Goal: Register for event/course

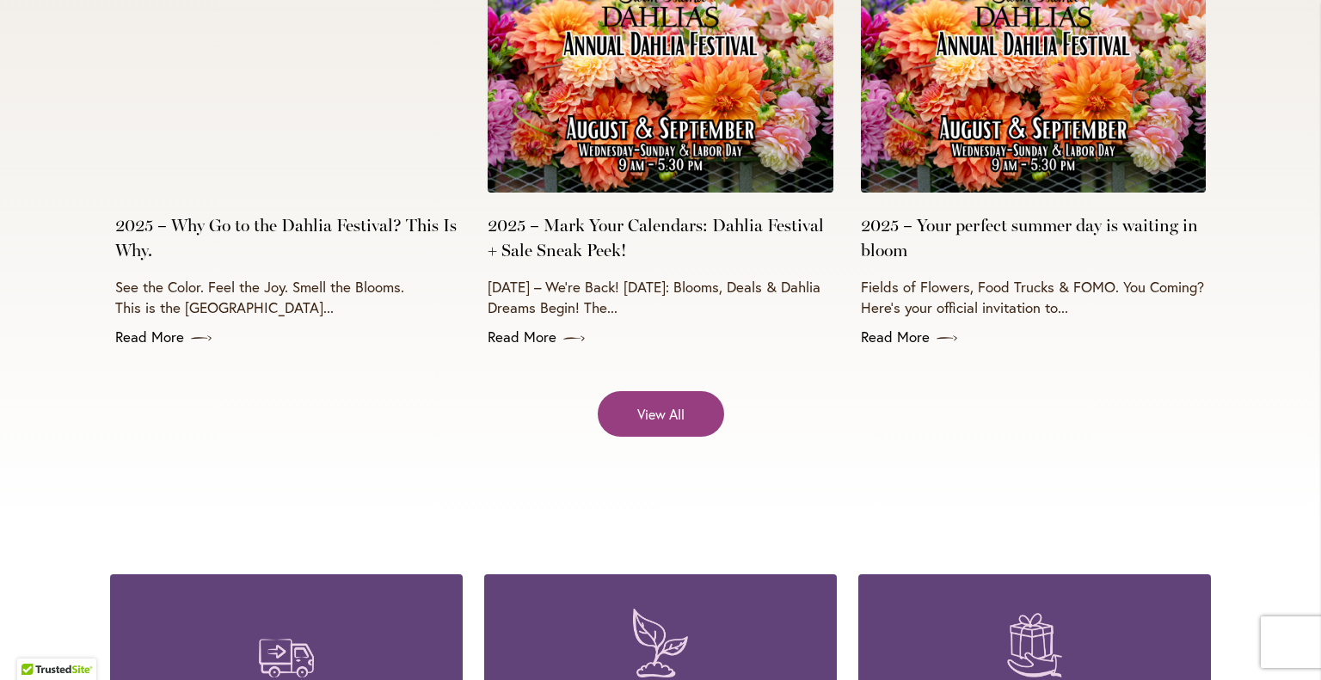
scroll to position [6983, 0]
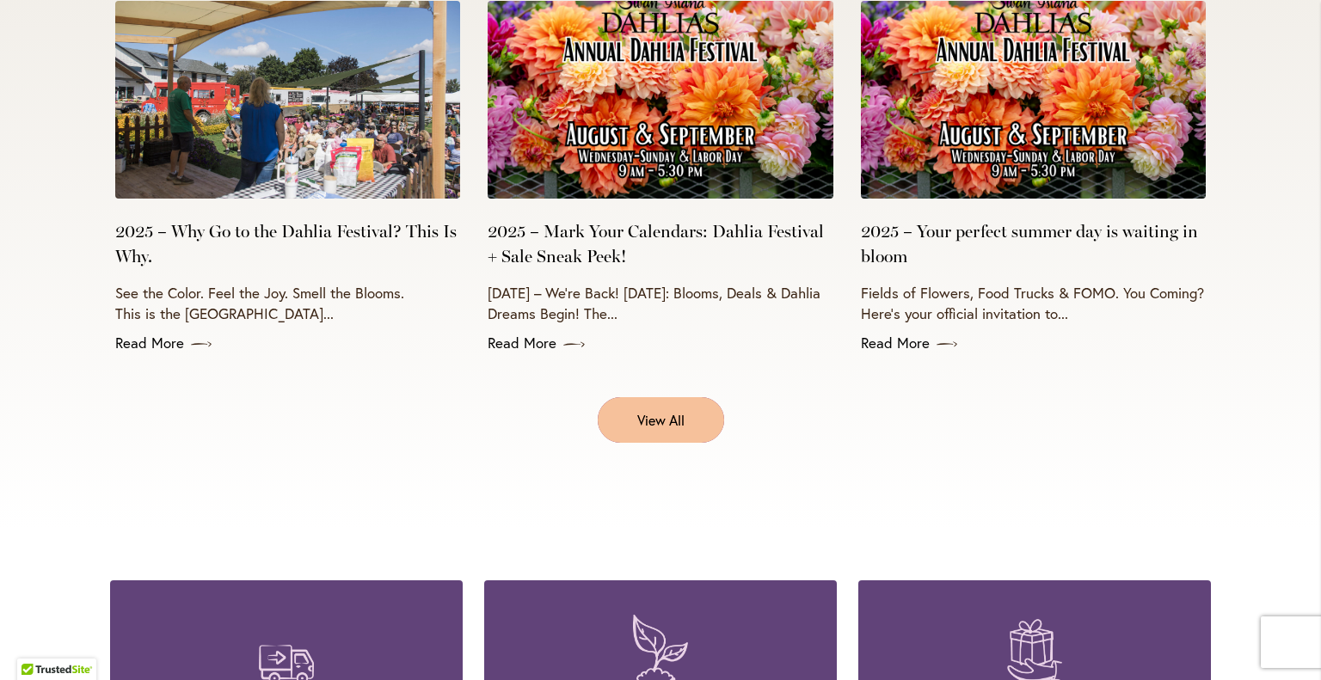
click at [623, 403] on link "View All" at bounding box center [661, 420] width 126 height 46
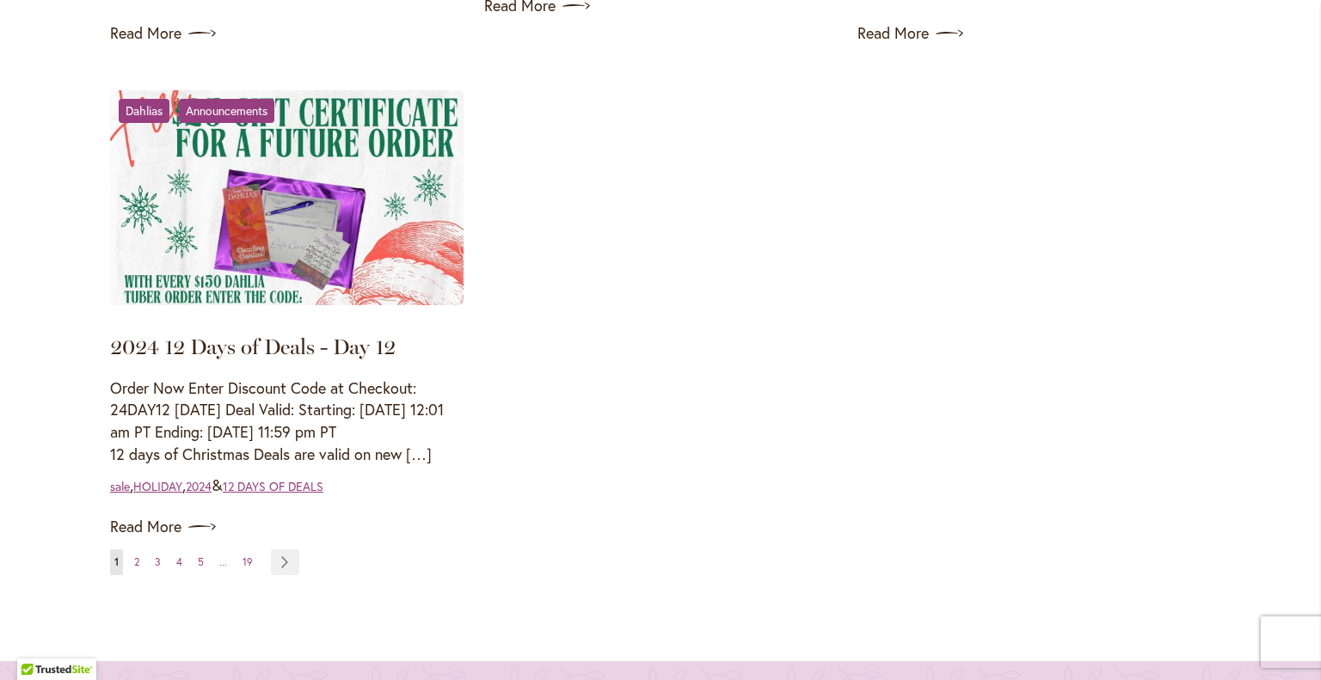
scroll to position [2258, 0]
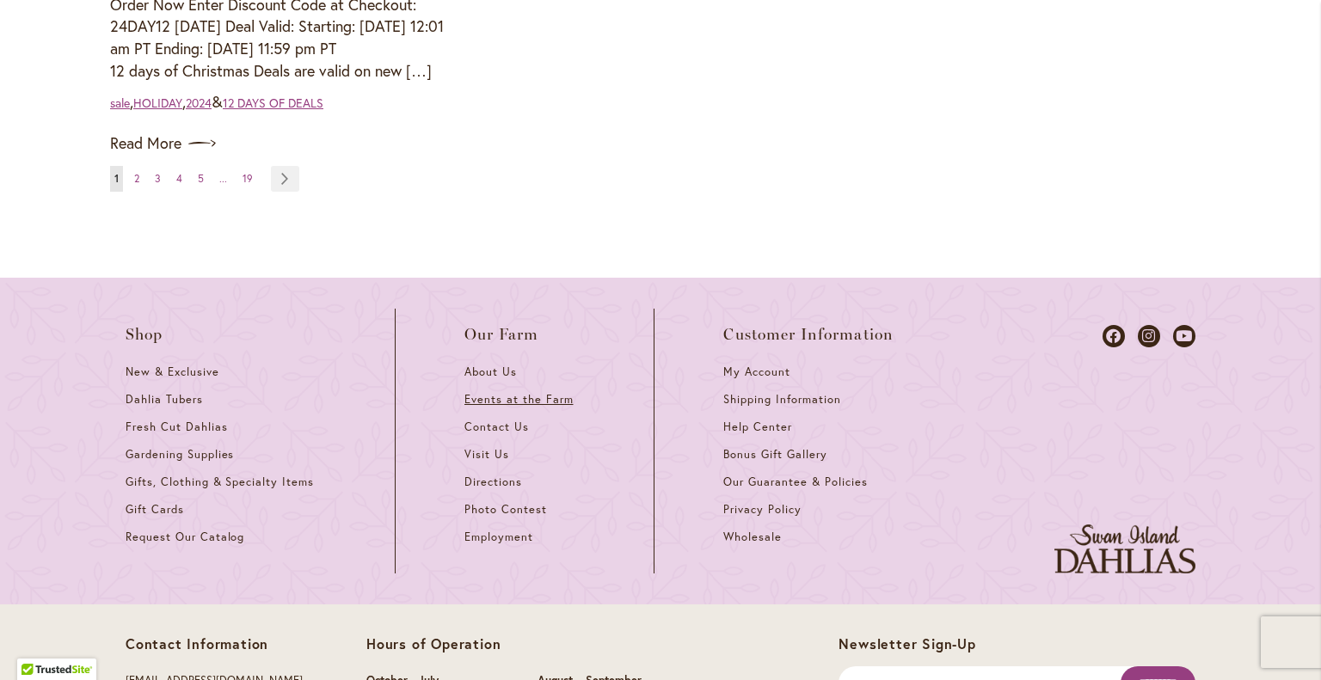
click at [554, 396] on span "Events at the Farm" at bounding box center [518, 399] width 108 height 15
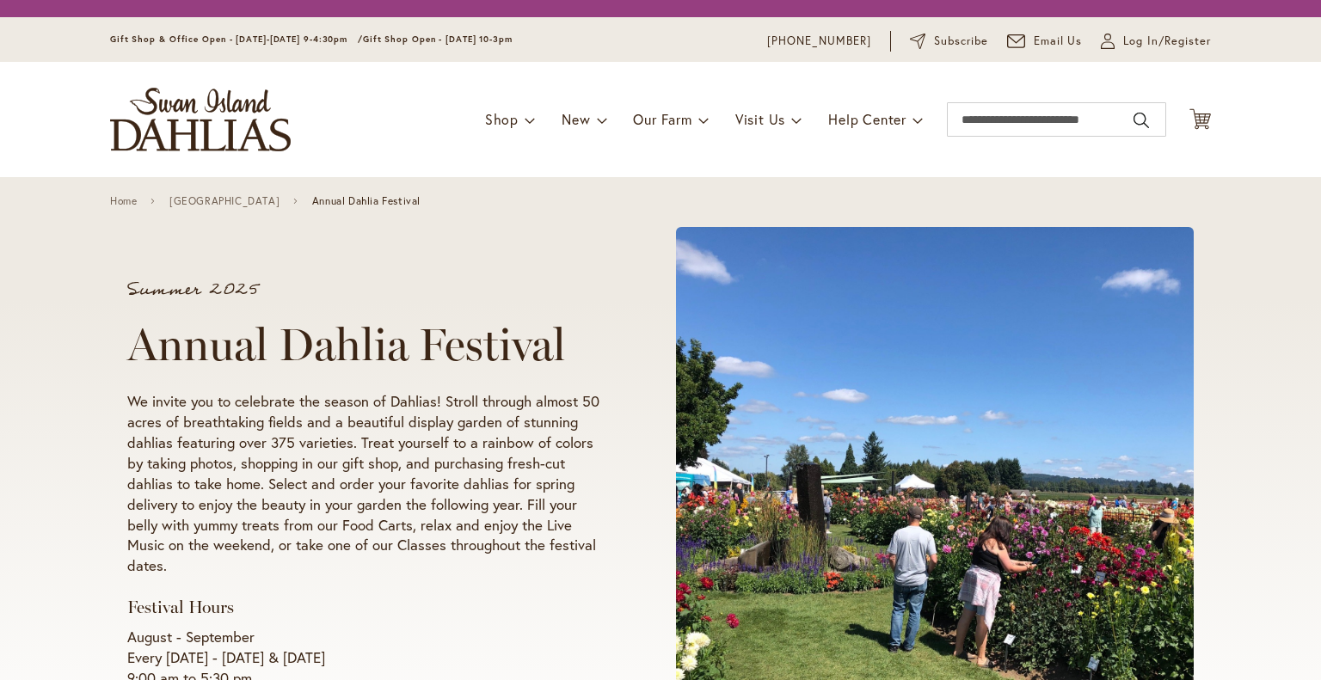
click at [541, 399] on div "Summer 2025 Annual Dahlia Festival We invite you to celebrate the season of Dah…" at bounding box center [368, 485] width 483 height 408
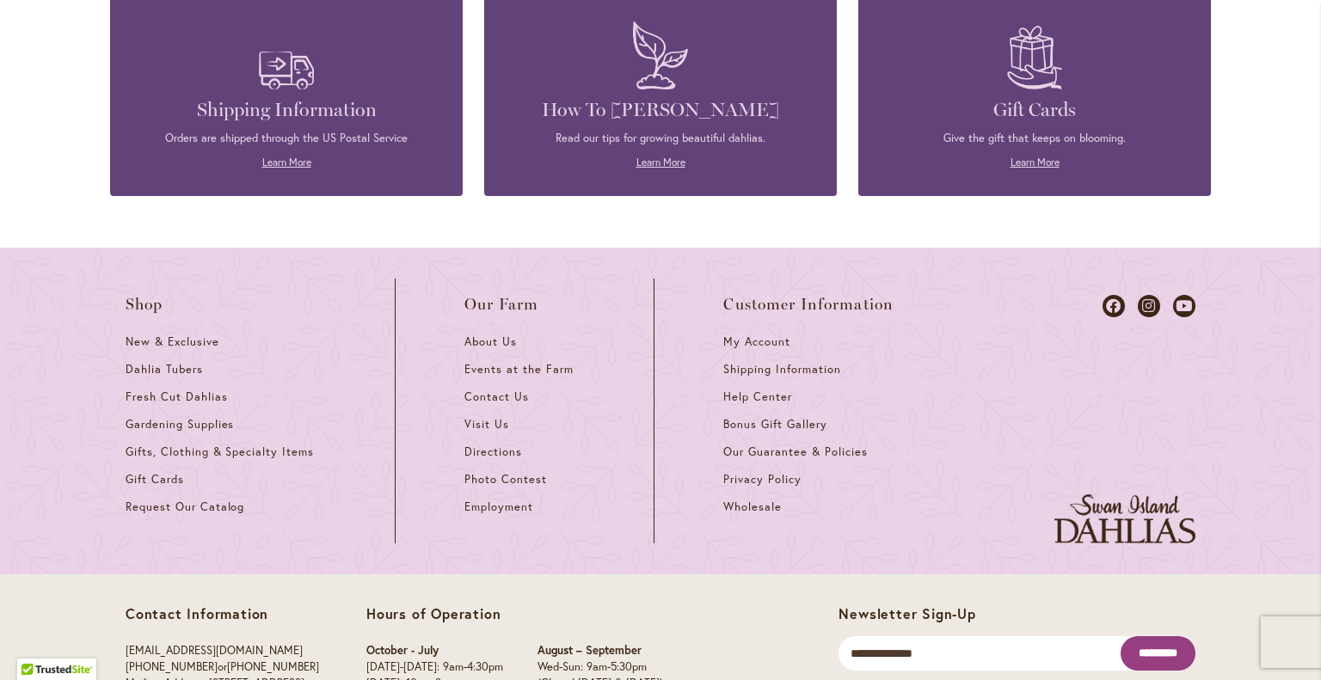
scroll to position [4717, 0]
